Goal: Task Accomplishment & Management: Complete application form

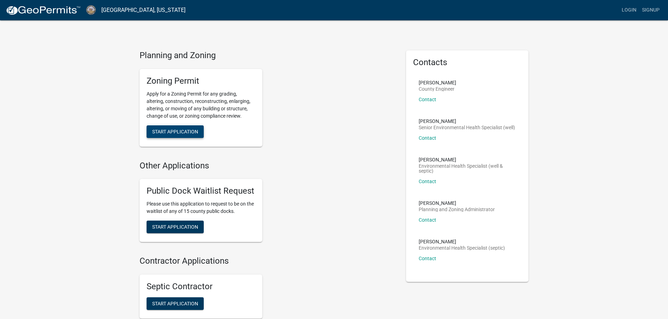
click at [172, 134] on span "Start Application" at bounding box center [175, 132] width 46 height 6
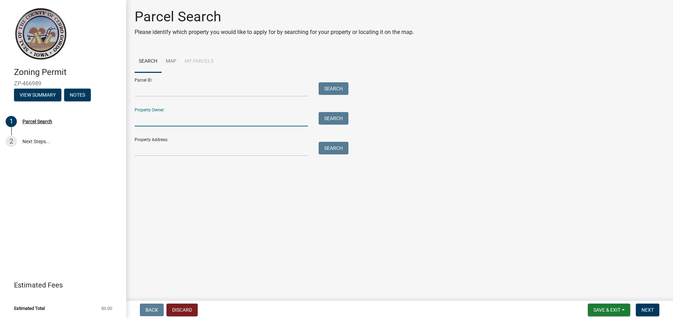
click at [263, 123] on input "Property Owner:" at bounding box center [221, 119] width 173 height 14
type input "[PERSON_NAME]"
click at [328, 120] on button "Search" at bounding box center [334, 118] width 30 height 13
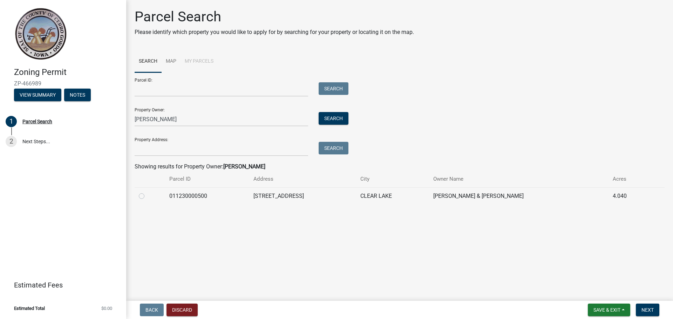
click at [548, 198] on td "[PERSON_NAME] & [PERSON_NAME]" at bounding box center [518, 195] width 179 height 17
click at [147, 192] on label at bounding box center [147, 192] width 0 height 0
click at [147, 197] on input "radio" at bounding box center [149, 194] width 5 height 5
radio input "true"
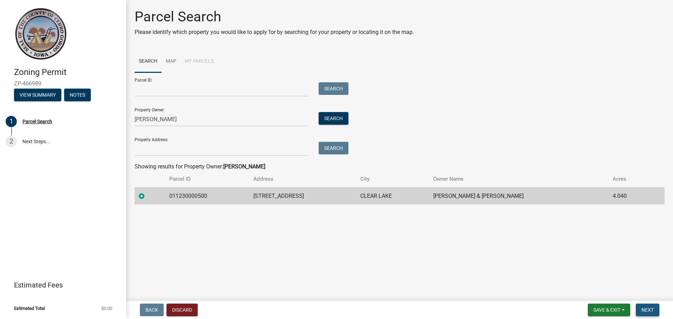
click at [647, 307] on span "Next" at bounding box center [647, 310] width 12 height 6
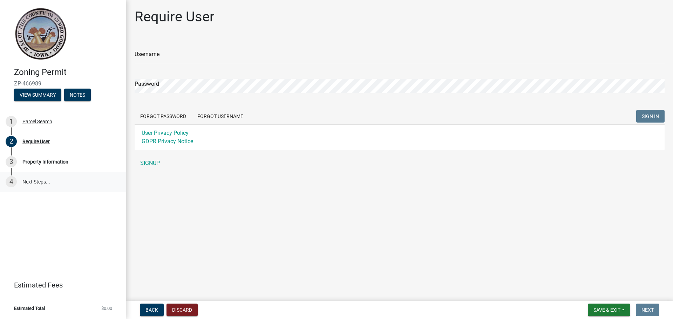
click at [36, 182] on link "4 Next Steps..." at bounding box center [63, 182] width 126 height 20
click at [46, 164] on div "Property Information" at bounding box center [45, 161] width 46 height 5
